Goal: Task Accomplishment & Management: Use online tool/utility

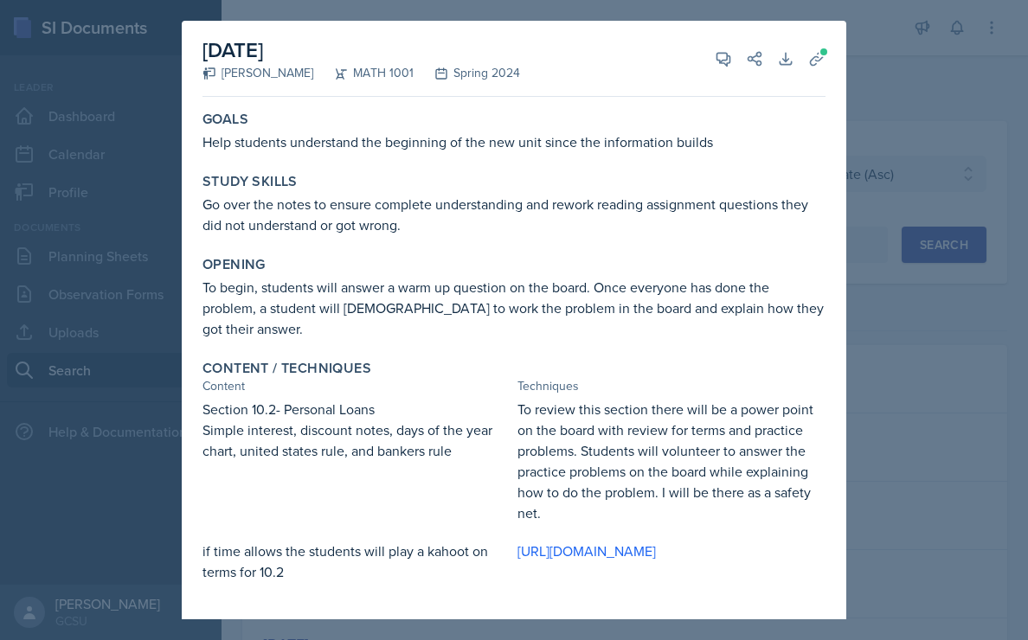
select select "b95d2253-5877-4a86-98d0-f81876ad46d6"
select select "c791e157-50e7-4c52-bb41-8889e21dc1fd"
select select "2"
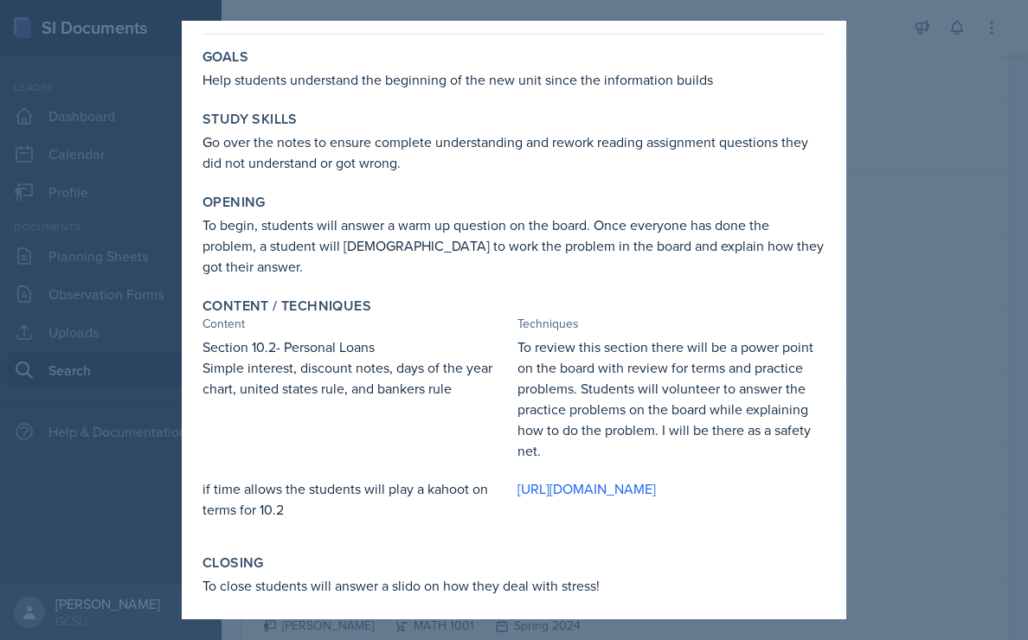
scroll to position [59, 0]
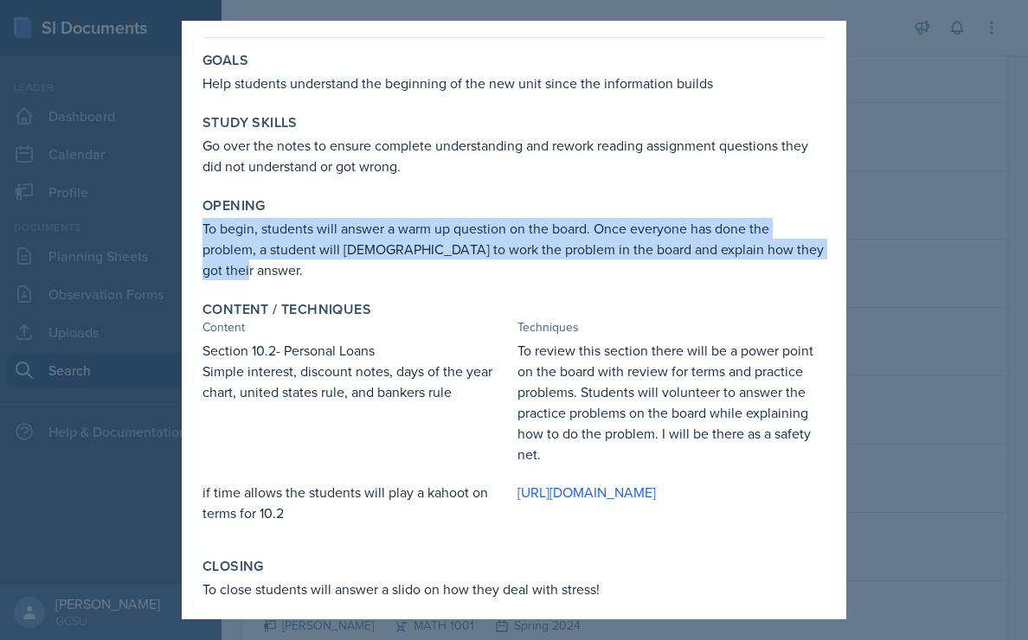
drag, startPoint x: 204, startPoint y: 231, endPoint x: 303, endPoint y: 269, distance: 105.7
click at [303, 269] on p "To begin, students will answer a warm up question on the board. Once everyone h…" at bounding box center [513, 249] width 623 height 62
copy p "To begin, students will answer a warm up question on the board. Once everyone h…"
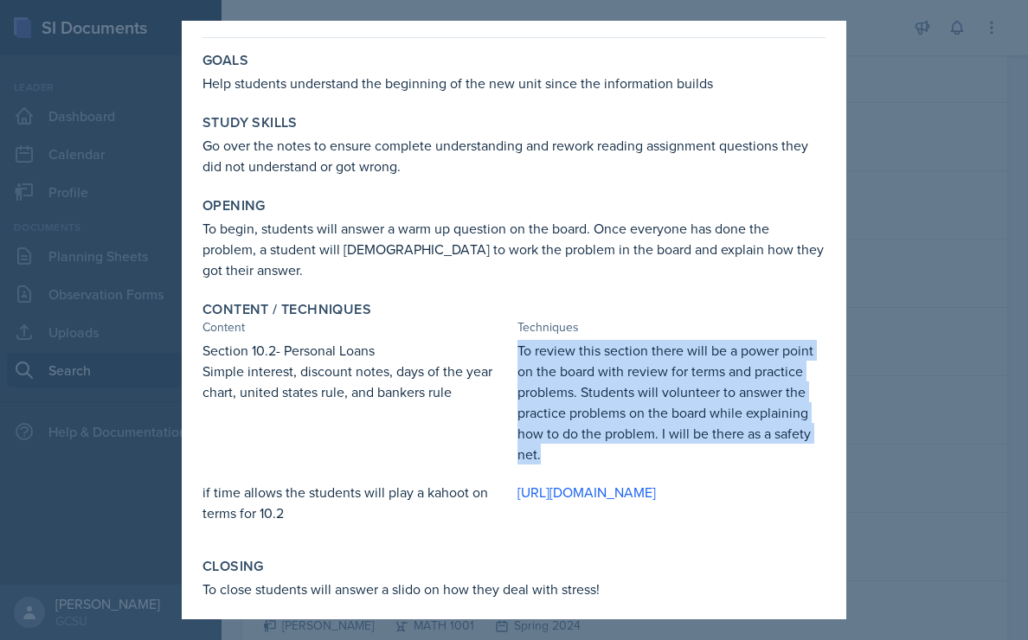
drag, startPoint x: 516, startPoint y: 344, endPoint x: 576, endPoint y: 469, distance: 138.5
click at [576, 471] on div "Section 10.2- Personal Loans Simple interest, discount notes, days of the year …" at bounding box center [513, 438] width 623 height 197
copy p "To review this section there will be a power point on the board with review for…"
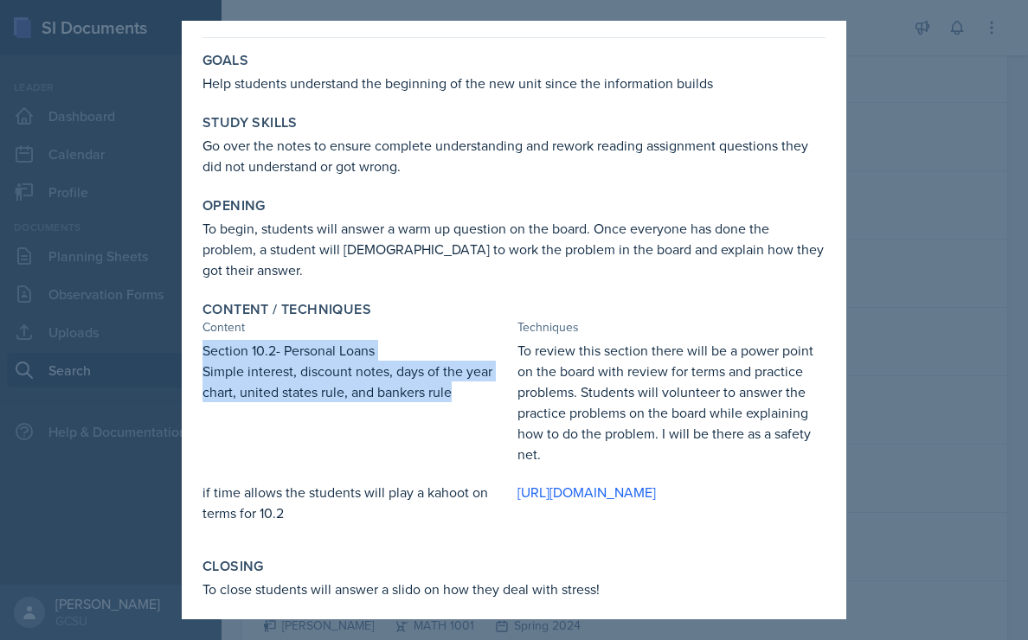
drag, startPoint x: 201, startPoint y: 352, endPoint x: 502, endPoint y: 432, distance: 311.4
click at [502, 432] on div "Content / Techniques Content Techniques Section 10.2- Personal Loans Simple int…" at bounding box center [514, 419] width 637 height 250
copy div "Section 10.2- Personal Loans Simple interest, discount notes, days of the year …"
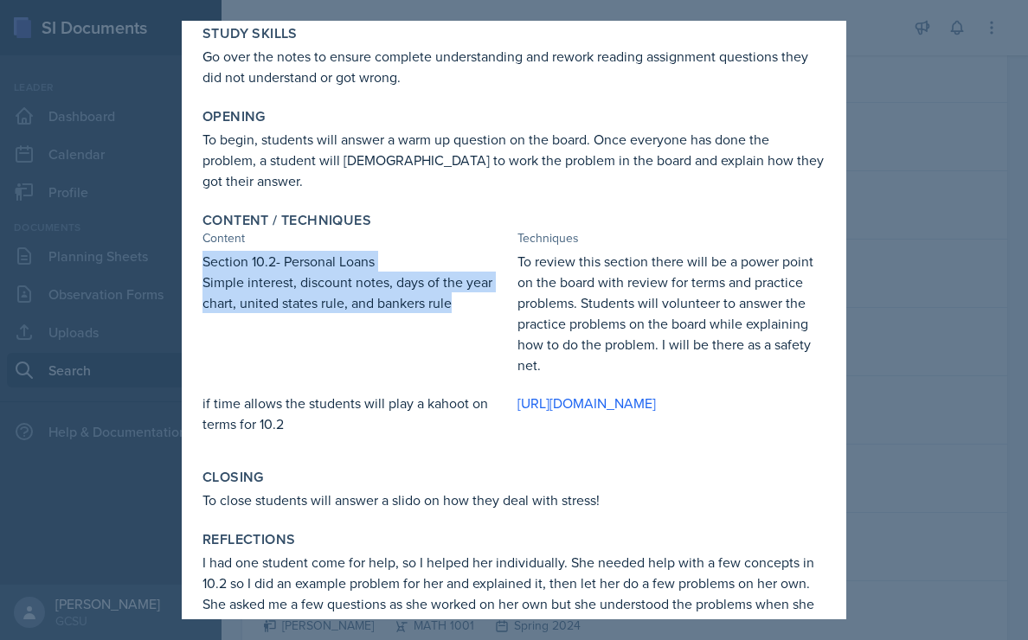
scroll to position [212, 0]
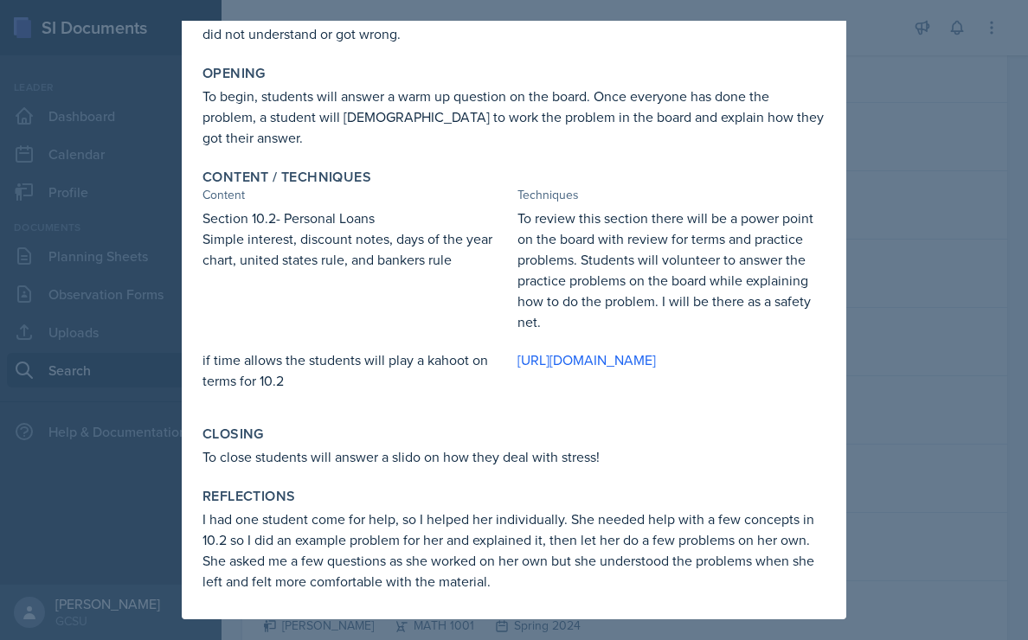
click at [911, 331] on div at bounding box center [514, 320] width 1028 height 640
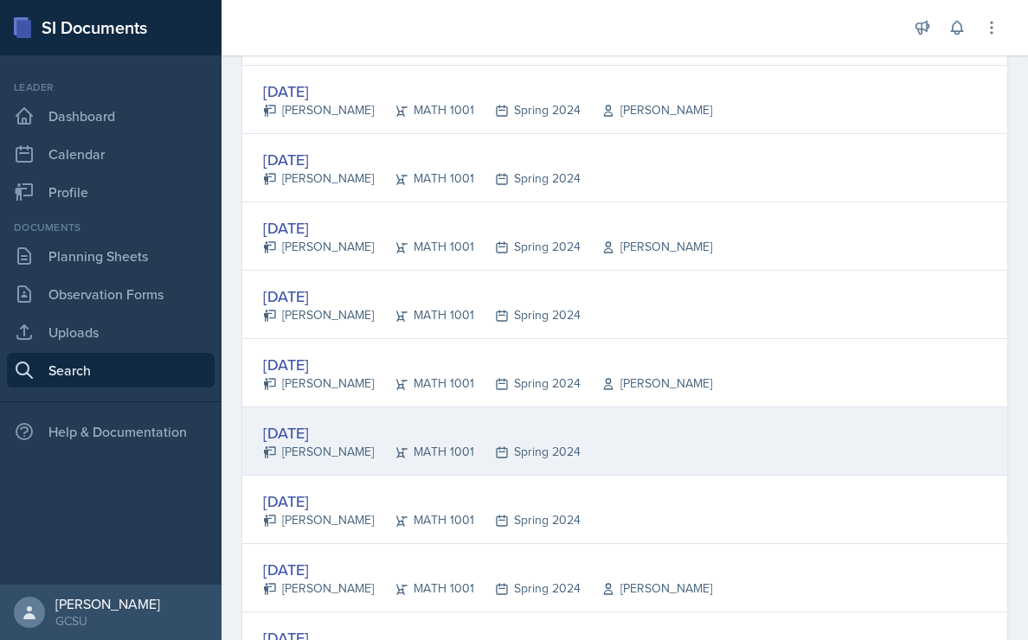
scroll to position [693, 0]
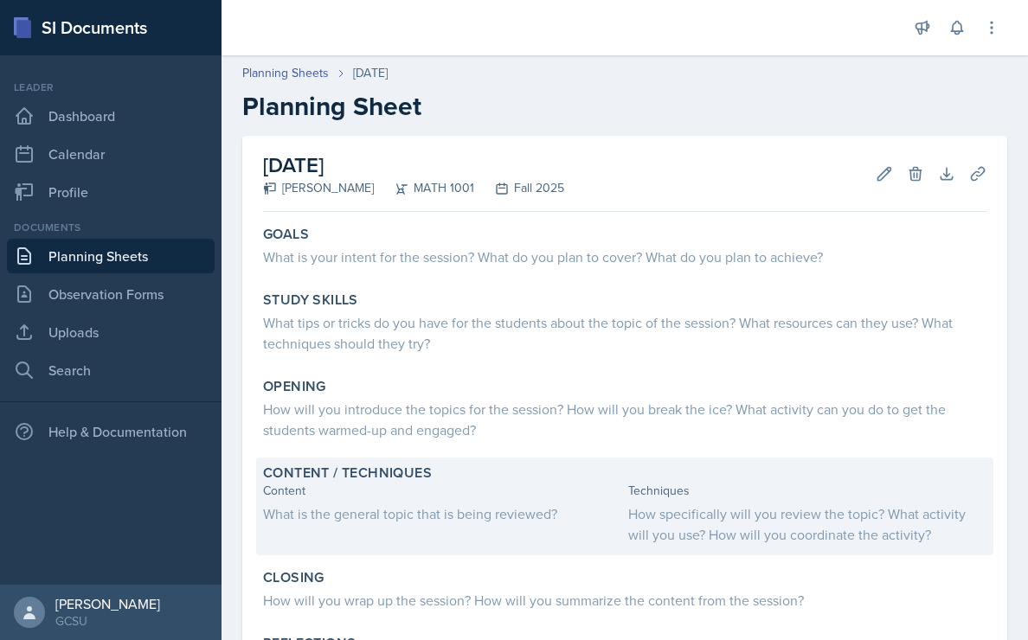
scroll to position [155, 0]
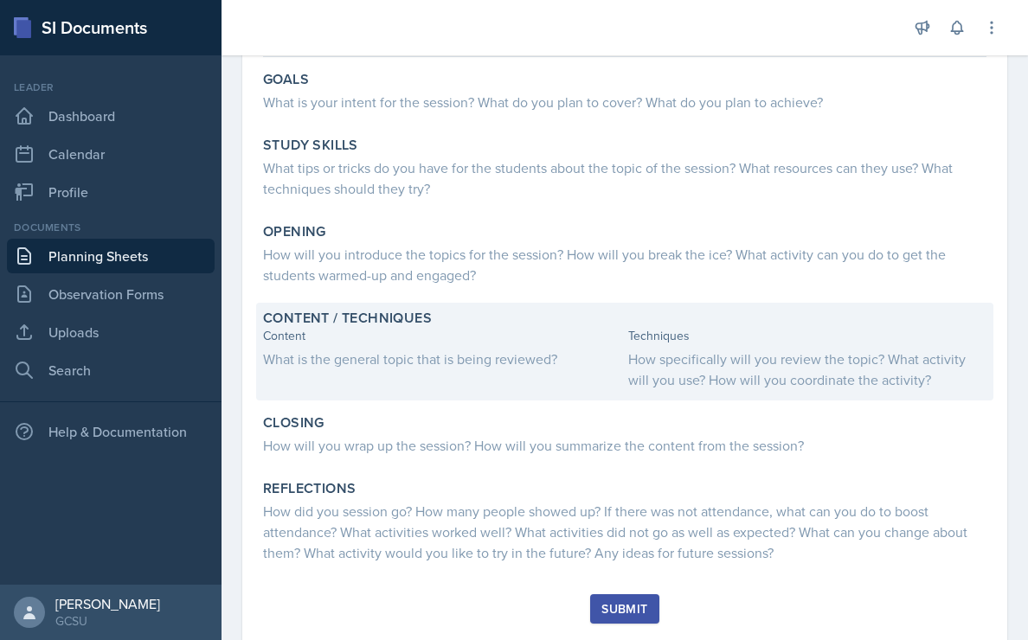
click at [401, 346] on div "Content What is the general topic that is being reviewed?" at bounding box center [442, 358] width 358 height 63
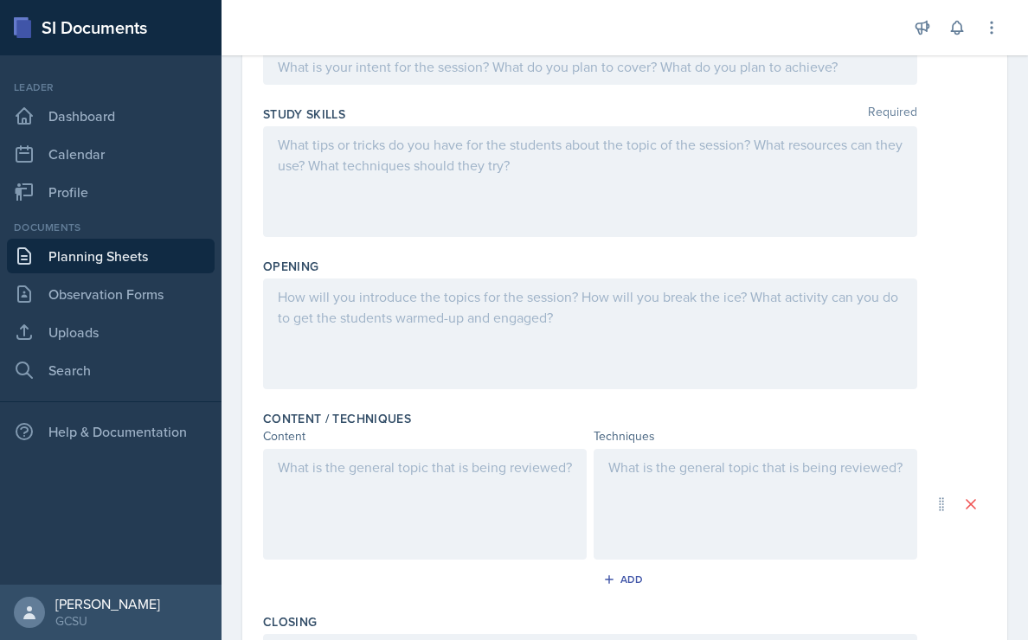
scroll to position [238, 0]
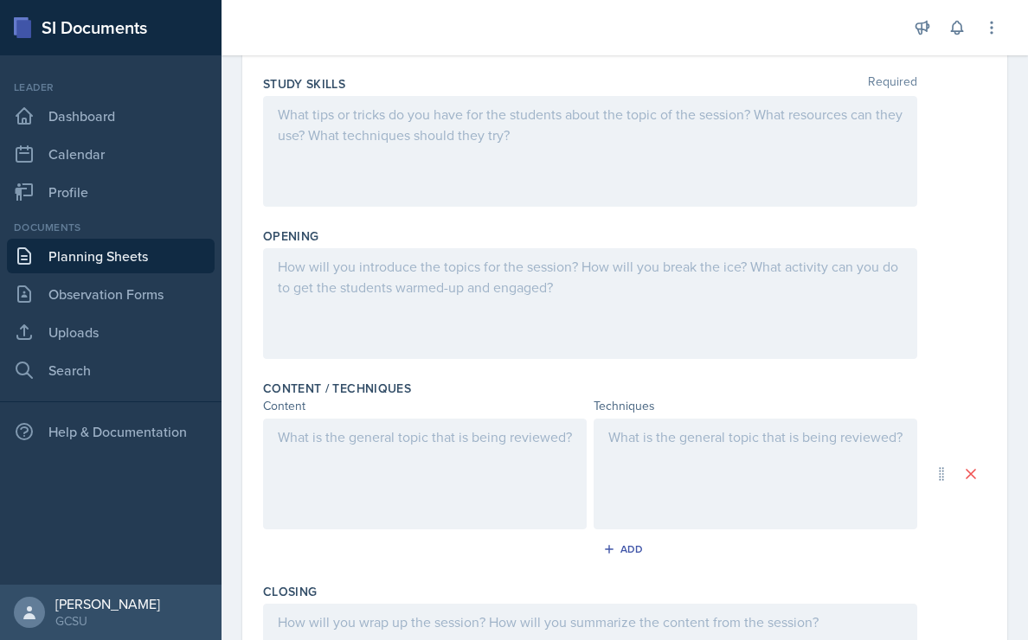
click at [337, 447] on p at bounding box center [425, 437] width 294 height 21
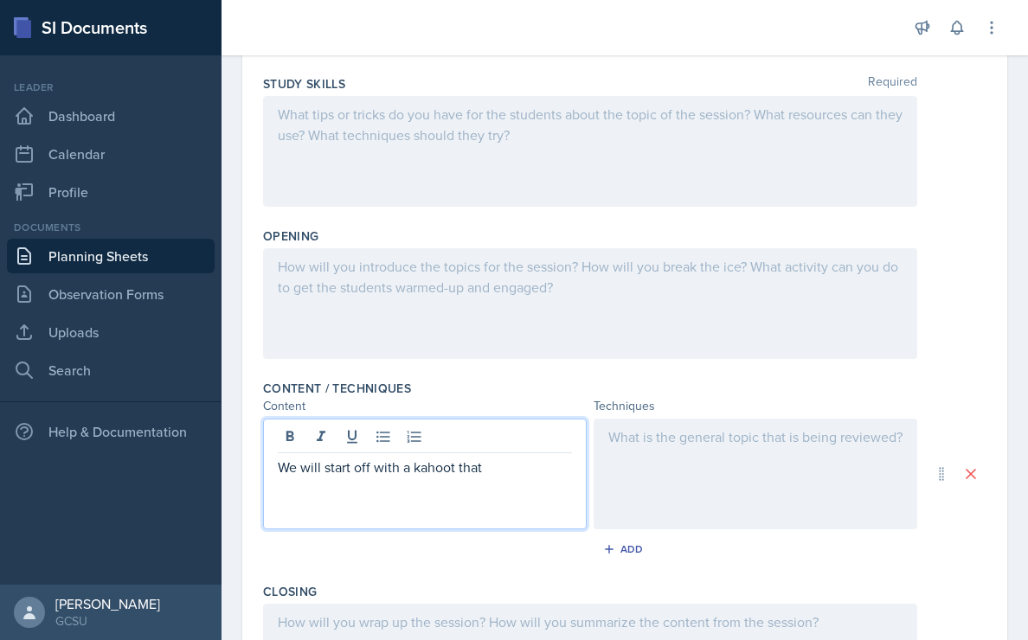
drag, startPoint x: 490, startPoint y: 467, endPoint x: 260, endPoint y: 461, distance: 229.4
click at [260, 461] on div "Date September 22nd, 2025 September 2025 31 1 2 3 4 5 6 7 8 9 10 11 12 13 14 15…" at bounding box center [624, 396] width 765 height 997
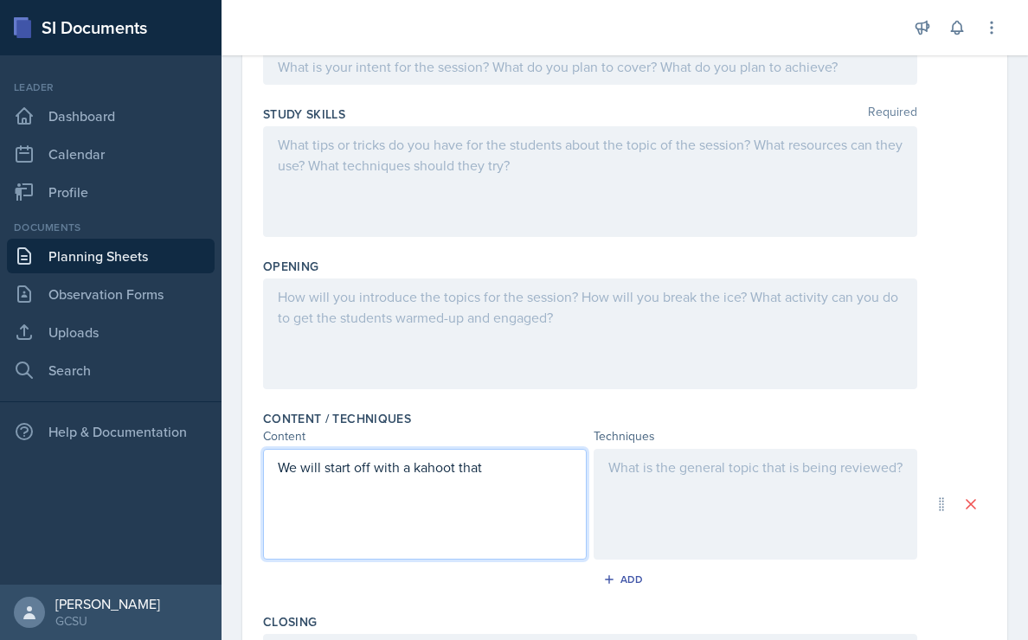
copy p "We will start off with a kahoot that"
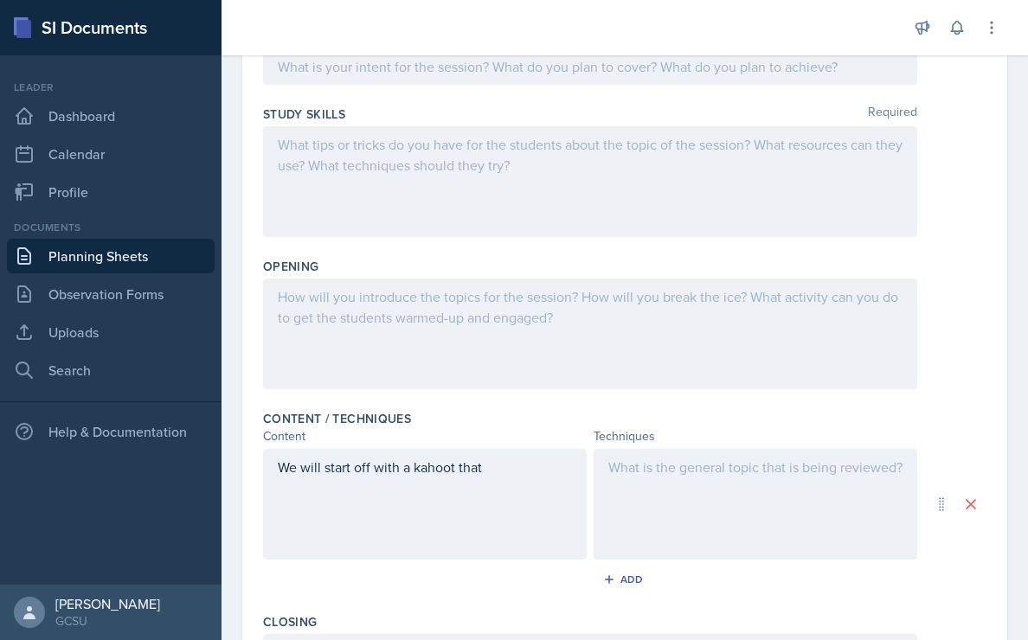
click at [695, 493] on div at bounding box center [756, 504] width 324 height 111
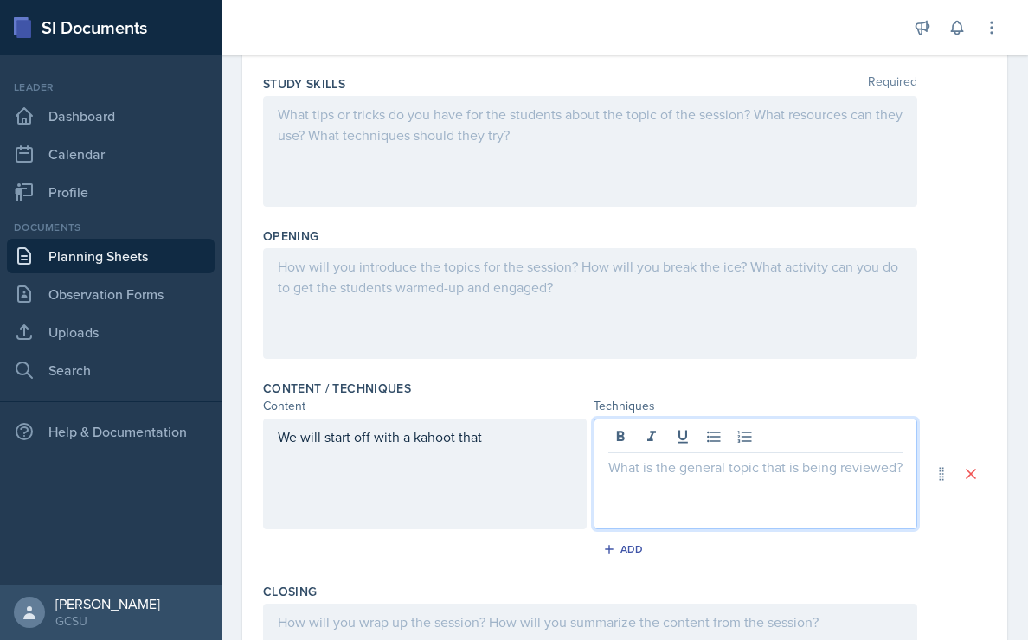
click at [489, 437] on div "We will start off with a kahoot that" at bounding box center [425, 474] width 324 height 111
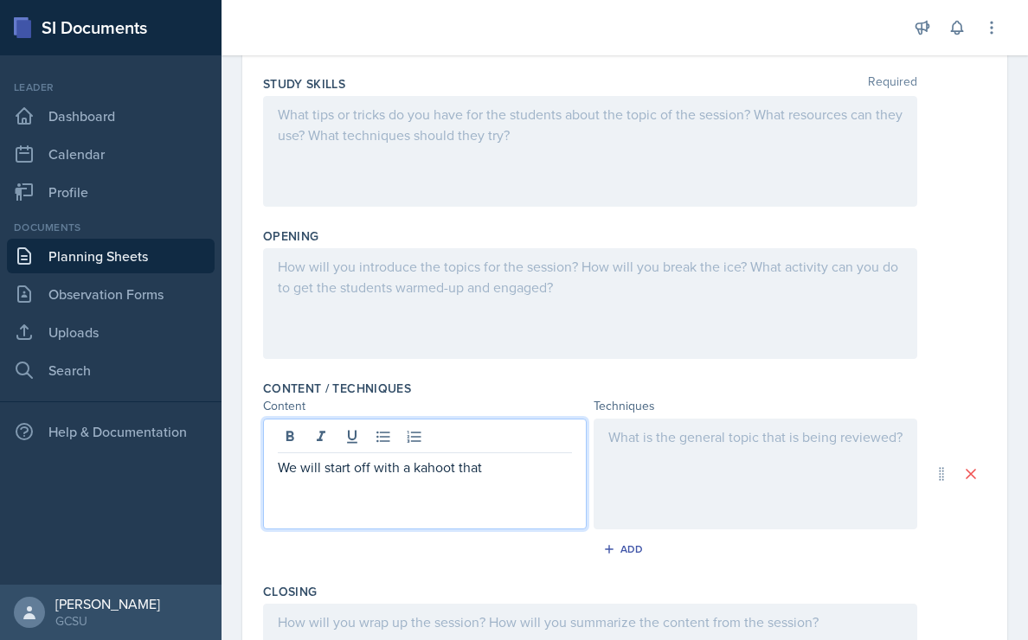
drag, startPoint x: 491, startPoint y: 469, endPoint x: 238, endPoint y: 468, distance: 253.5
click at [237, 469] on div "Date September 22nd, 2025 September 2025 31 1 2 3 4 5 6 7 8 9 10 11 12 13 14 15…" at bounding box center [624, 417] width 806 height 1038
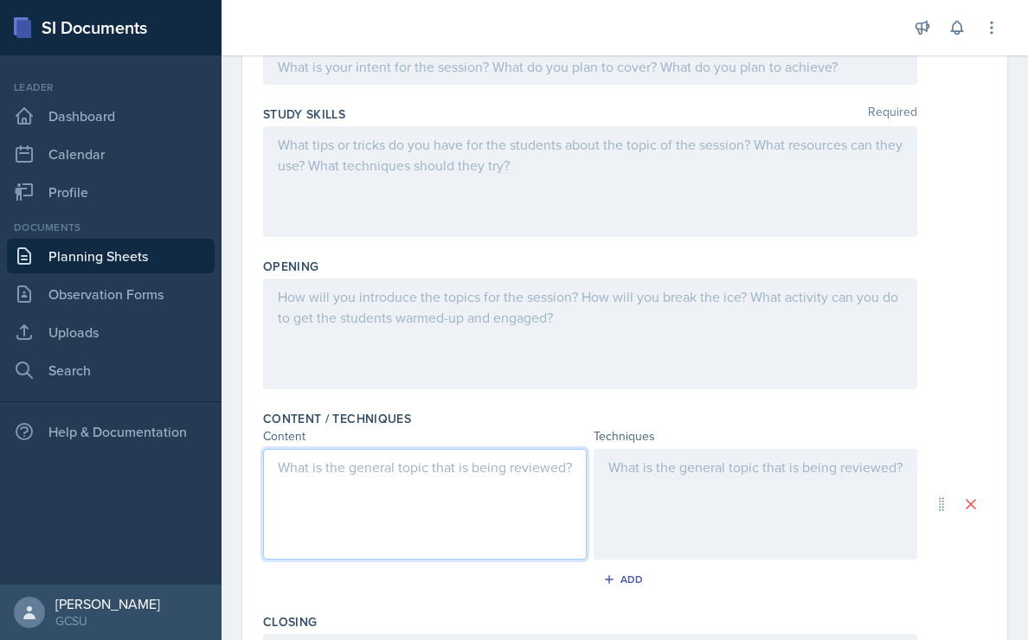
click at [632, 465] on div at bounding box center [756, 504] width 324 height 111
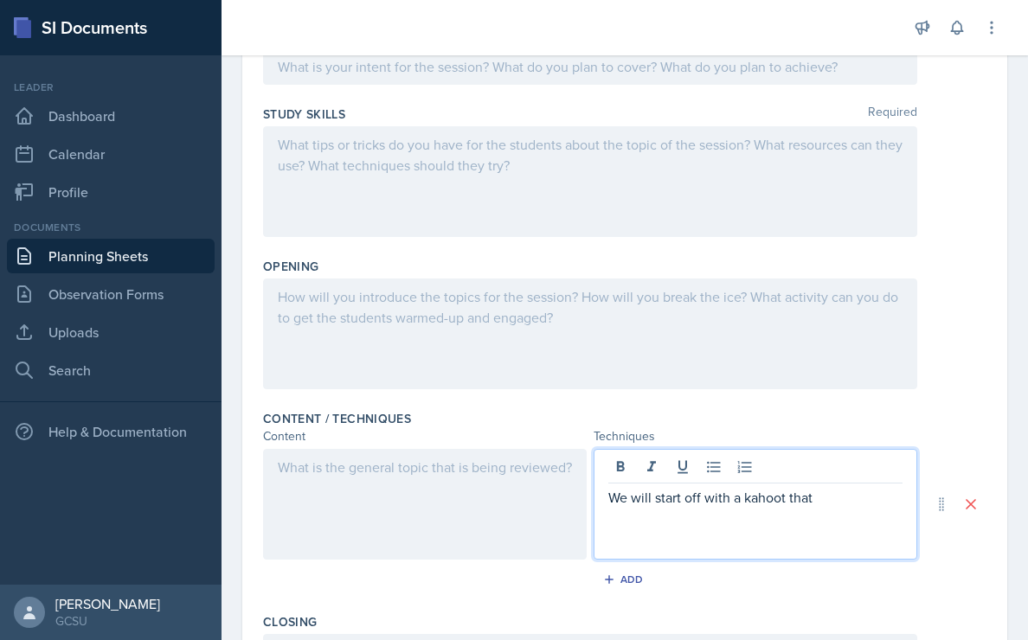
click at [318, 451] on div at bounding box center [425, 504] width 324 height 111
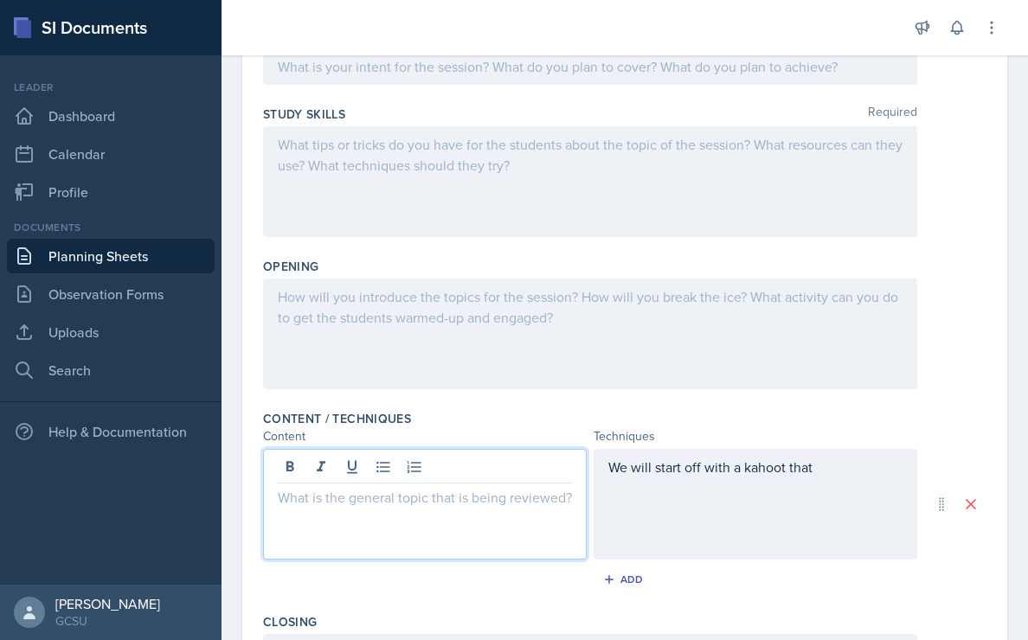
scroll to position [238, 0]
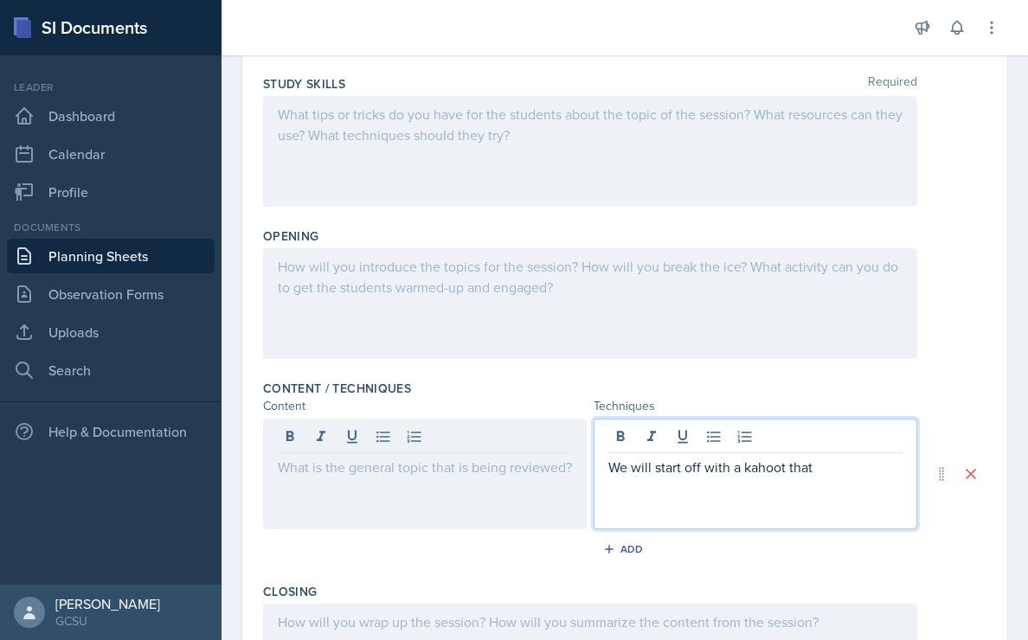
click at [825, 441] on div "We will start off with a kahoot that" at bounding box center [756, 474] width 324 height 111
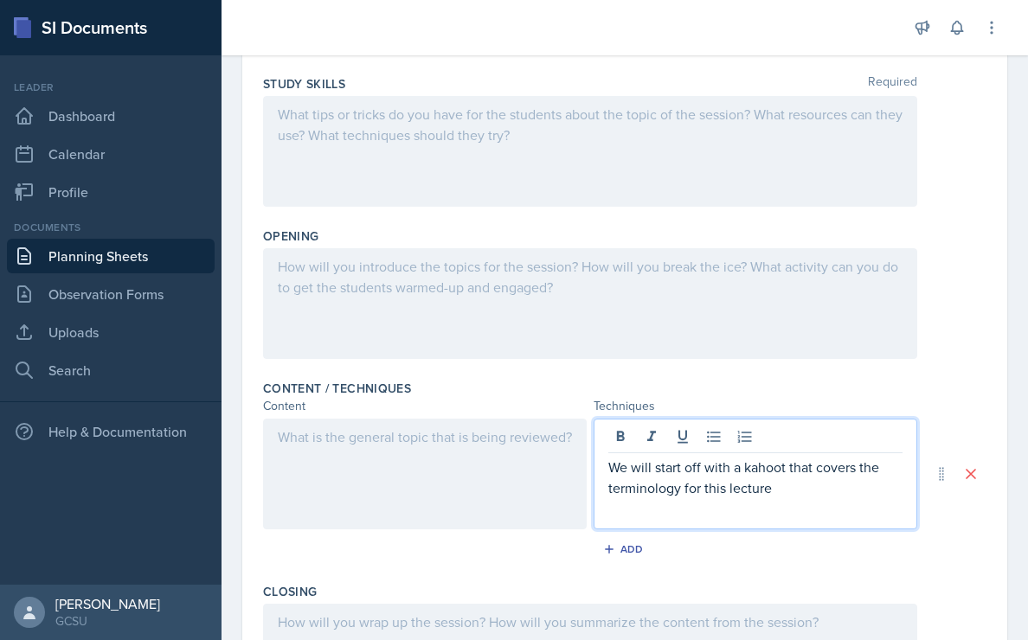
click at [488, 489] on div at bounding box center [425, 474] width 324 height 111
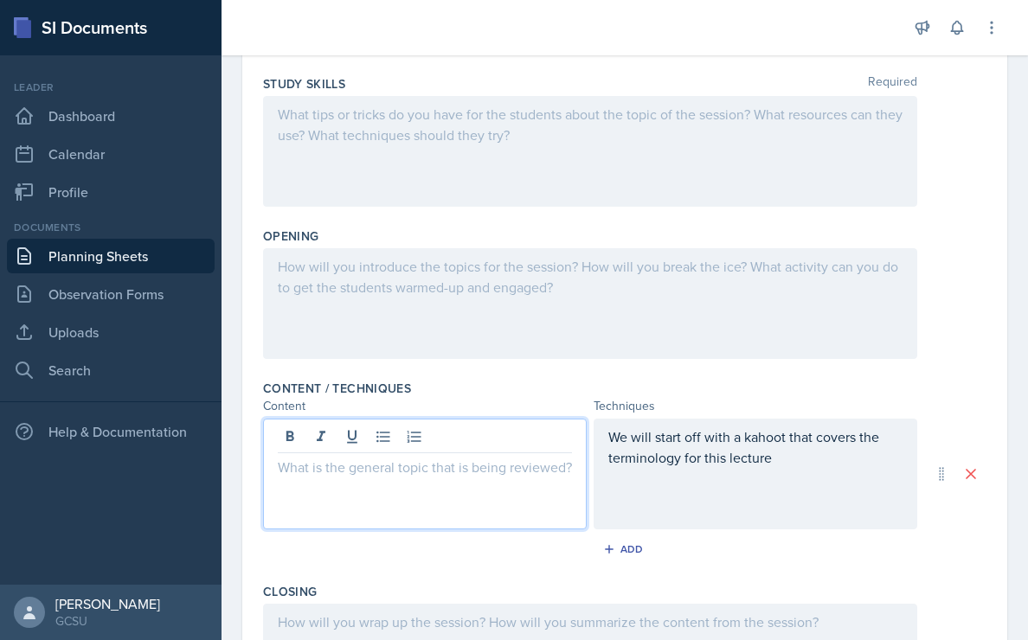
scroll to position [268, 0]
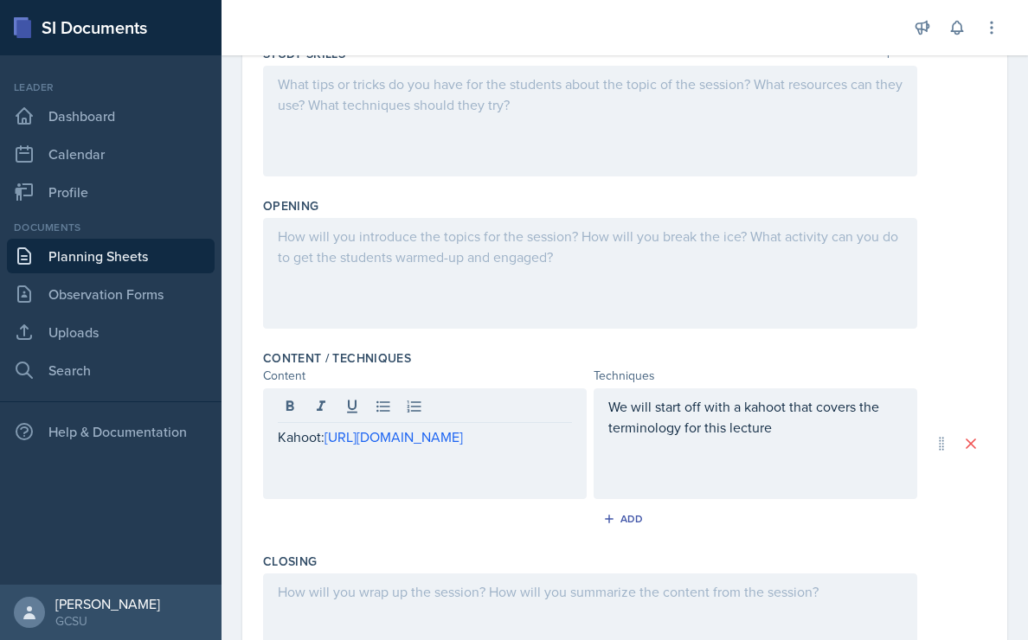
click at [276, 441] on div "Kahoot: https://create.kahoot.it/my-library/kahoots/dd26c31d-d563-4018-9919-86a…" at bounding box center [425, 443] width 324 height 111
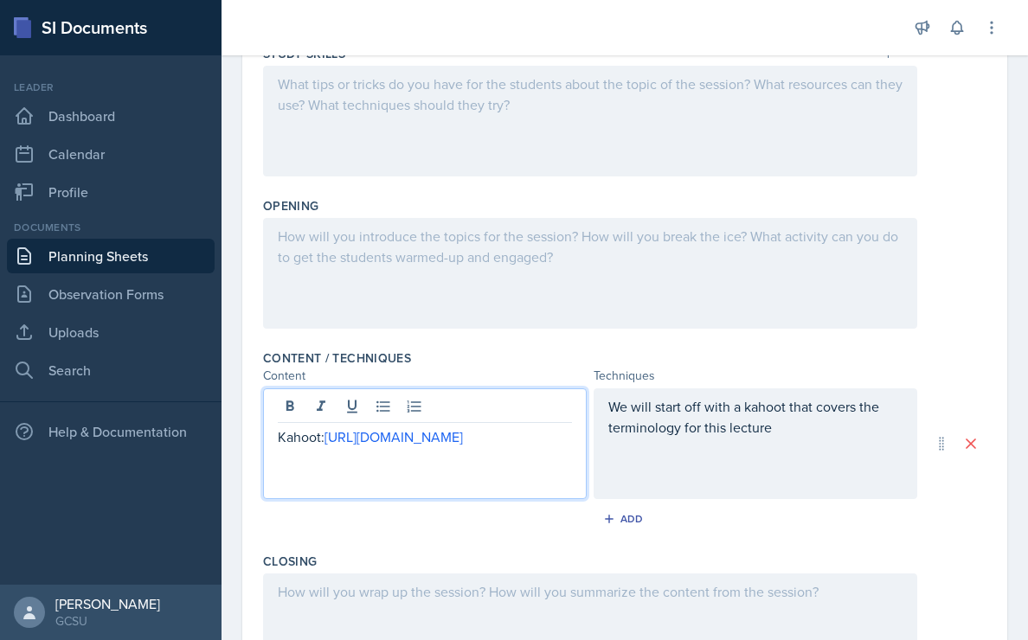
click at [279, 436] on p "Kahoot: https://create.kahoot.it/my-library/kahoots/dd26c31d-d563-4018-9919-86a…" at bounding box center [425, 437] width 294 height 21
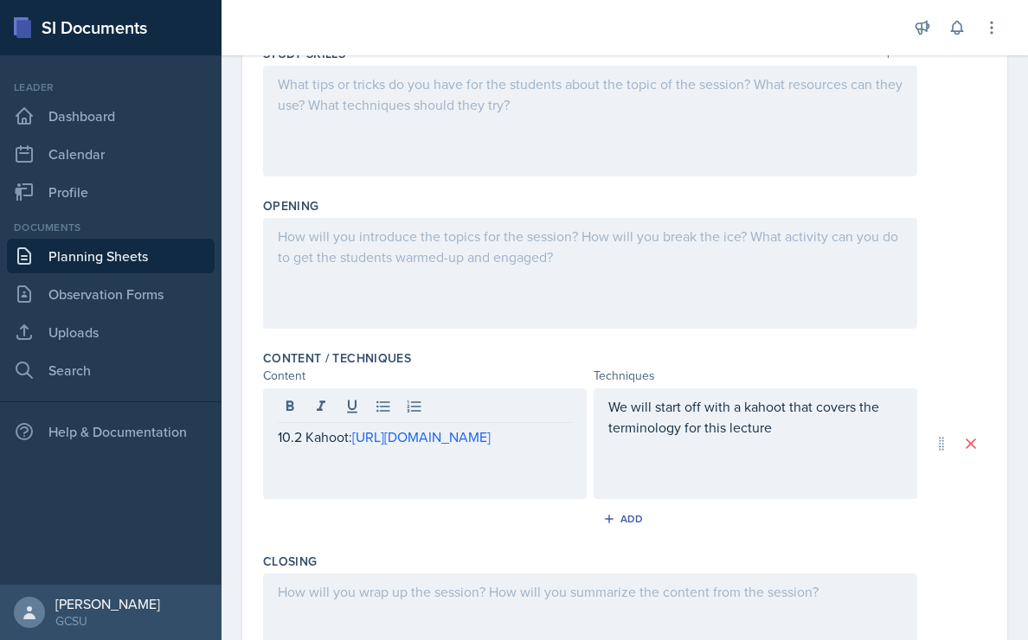
click at [799, 439] on div "We will start off with a kahoot that covers the terminology for this lecture" at bounding box center [756, 443] width 324 height 111
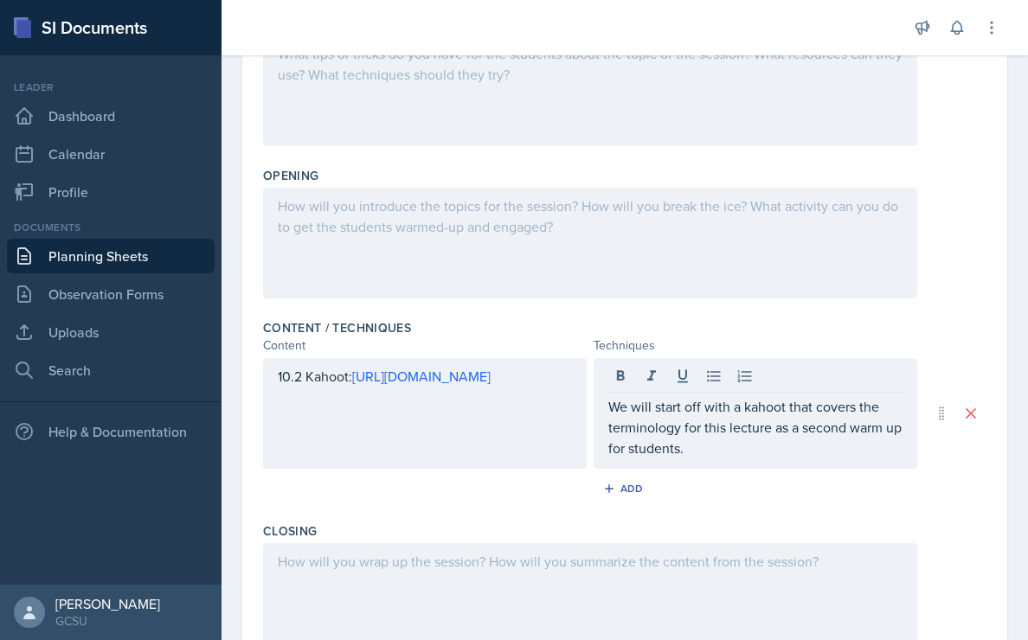
click at [380, 250] on div at bounding box center [590, 243] width 654 height 111
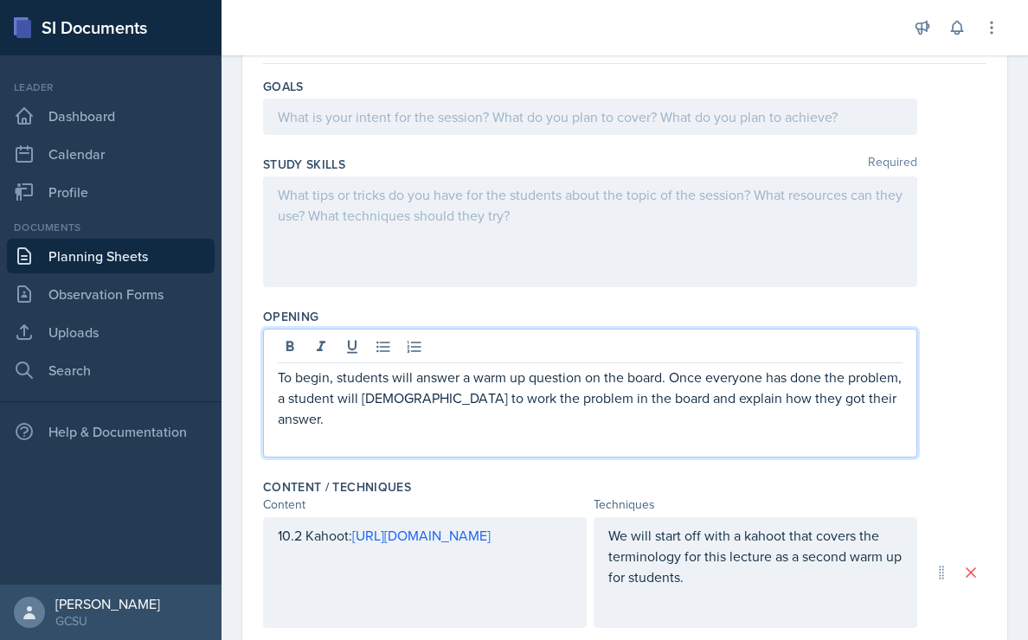
scroll to position [0, 0]
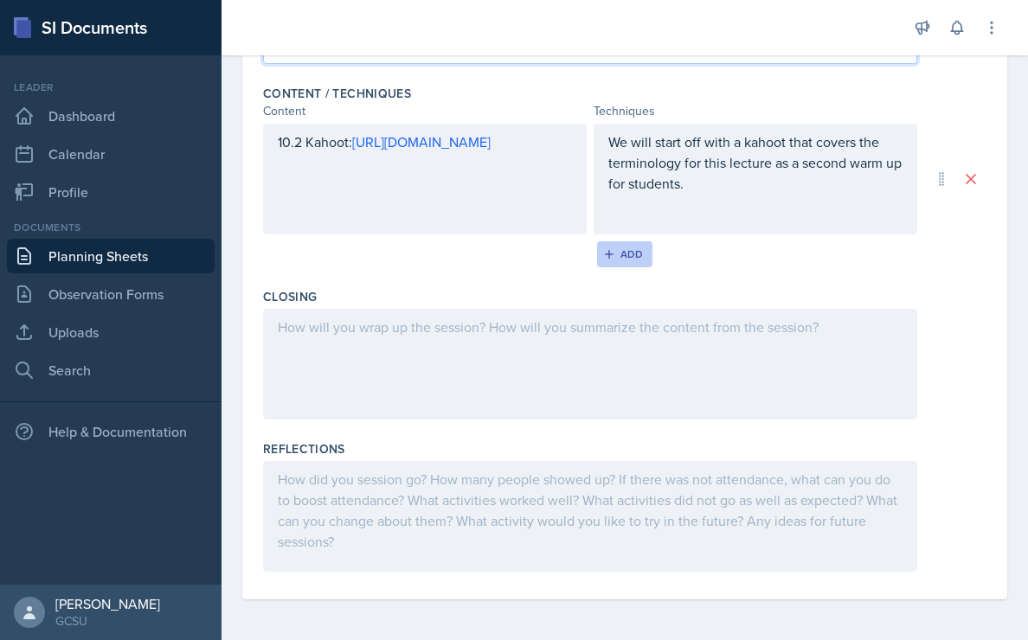
click at [626, 262] on button "Add" at bounding box center [625, 254] width 56 height 26
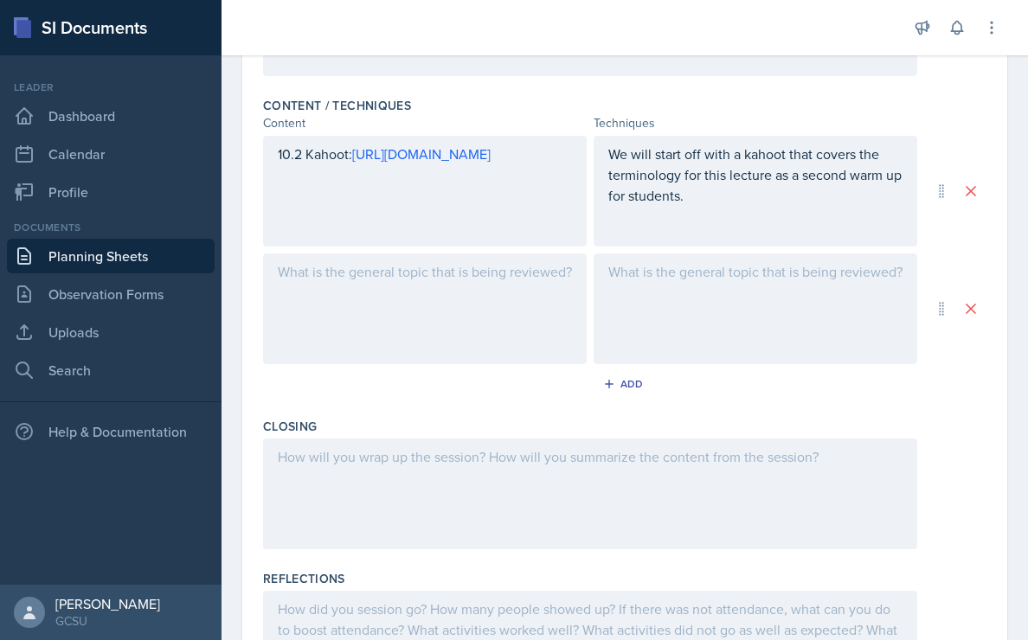
click at [663, 321] on div at bounding box center [756, 308] width 324 height 111
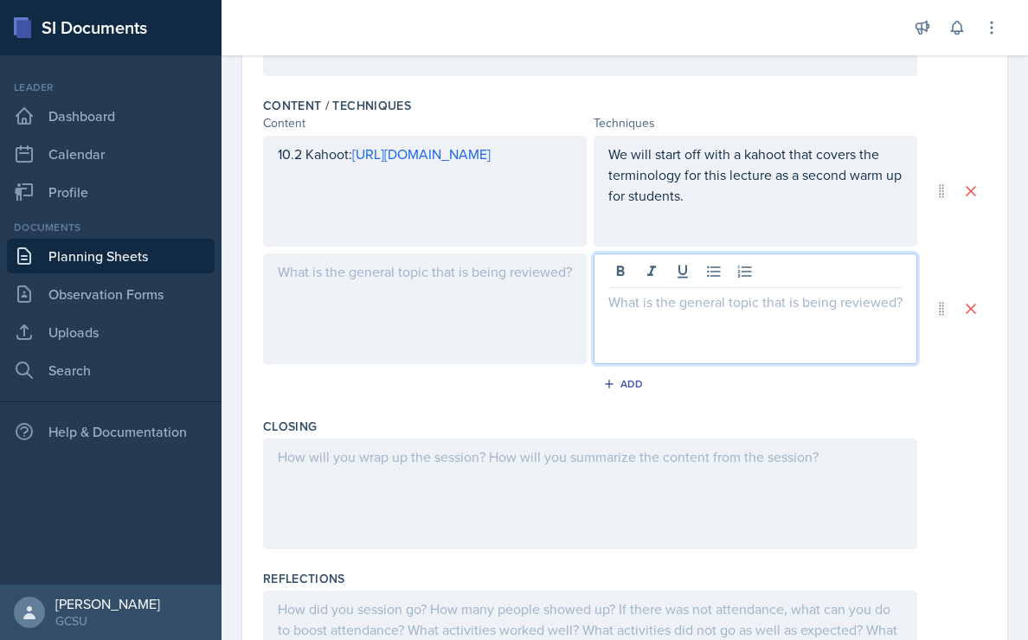
scroll to position [551, 0]
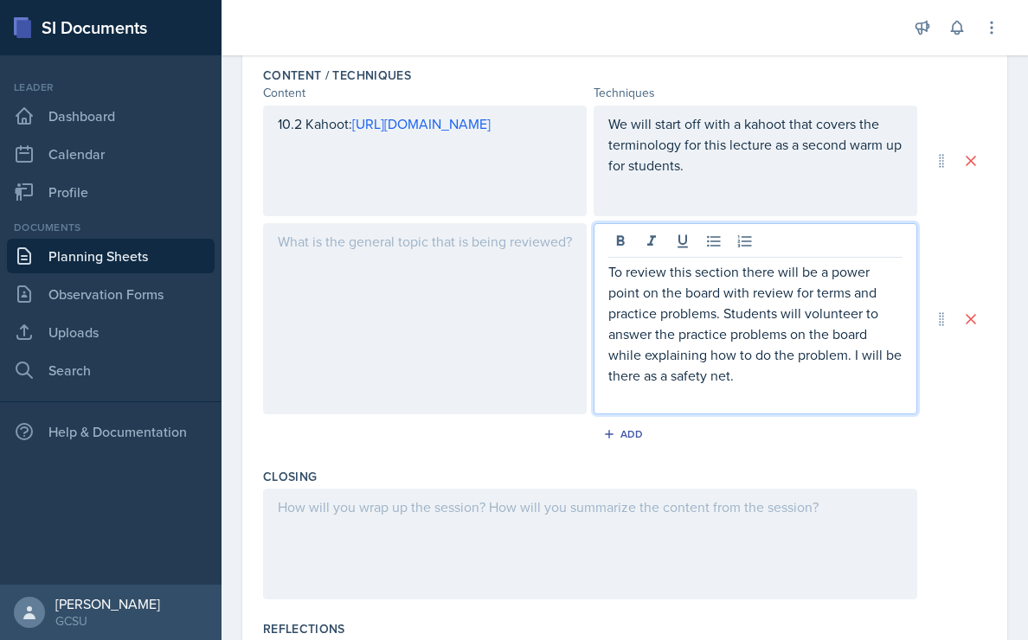
click at [278, 298] on div at bounding box center [425, 318] width 324 height 191
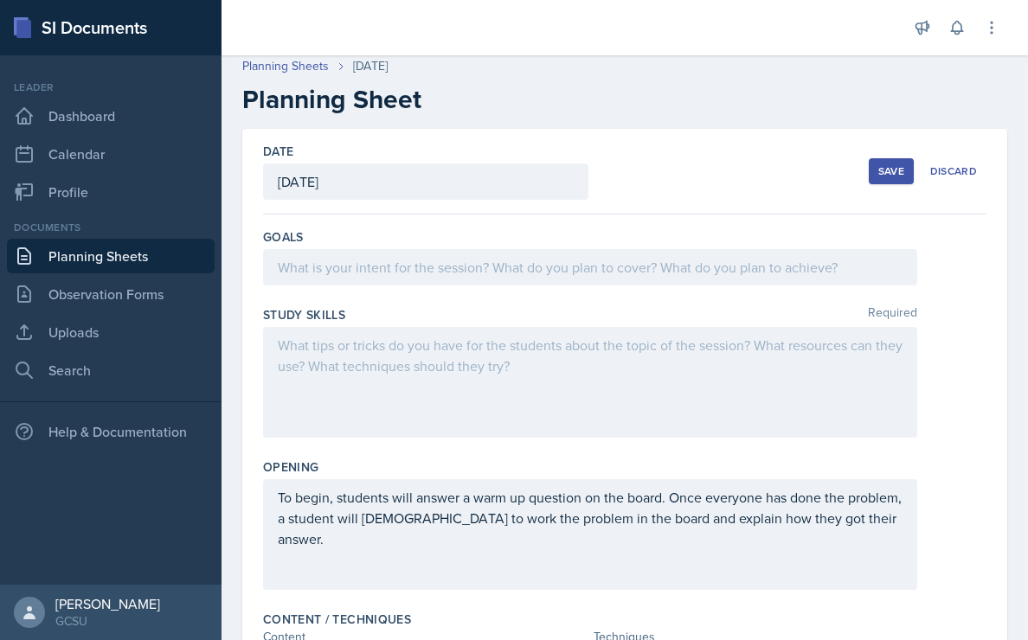
scroll to position [0, 0]
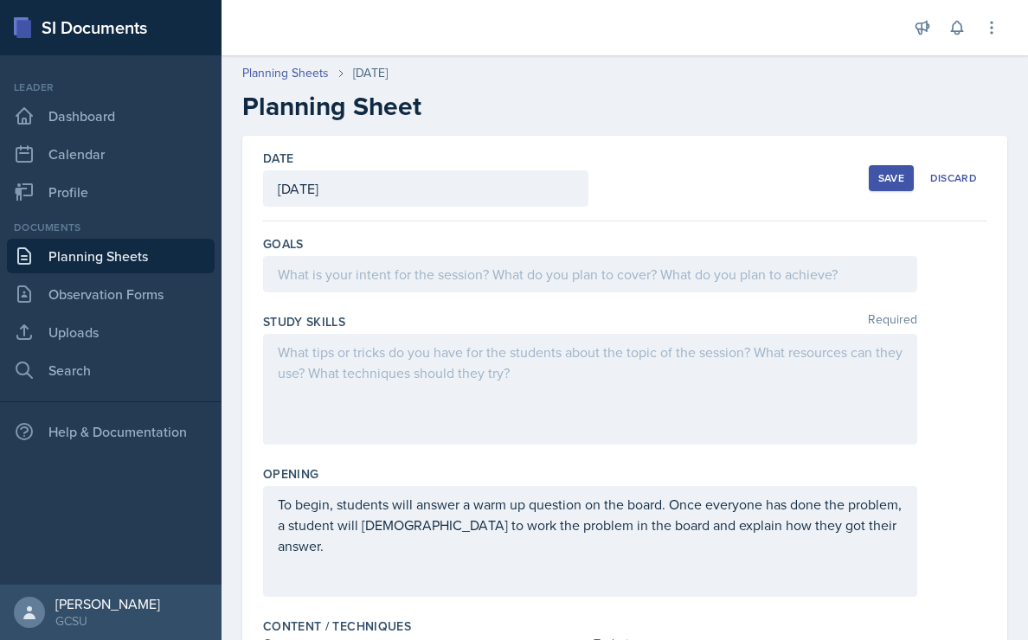
click at [341, 287] on div at bounding box center [590, 274] width 654 height 36
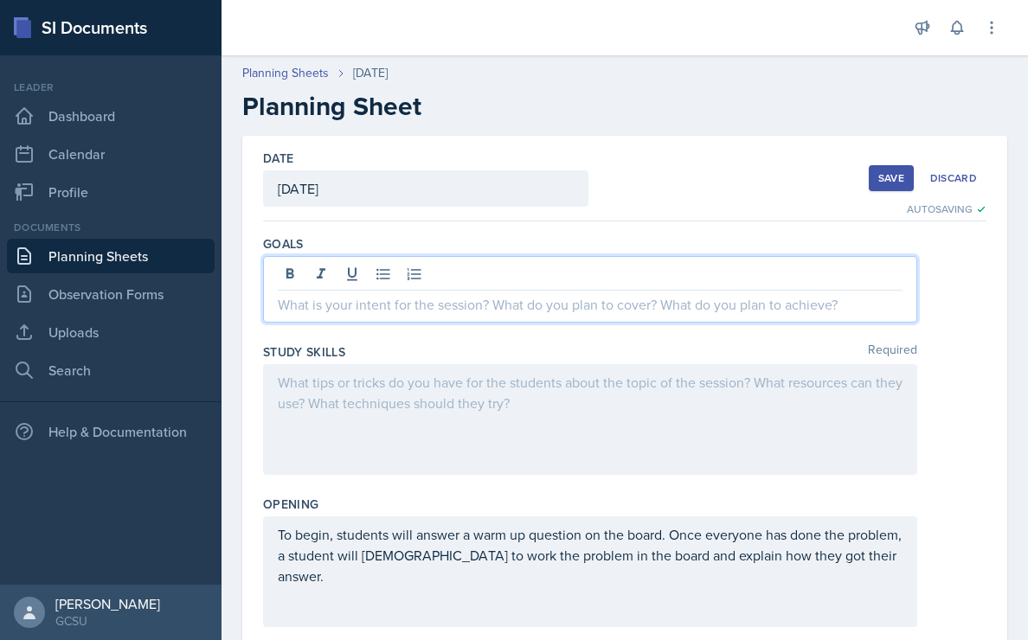
click at [889, 171] on div "Save" at bounding box center [891, 178] width 26 height 14
